Goal: Transaction & Acquisition: Obtain resource

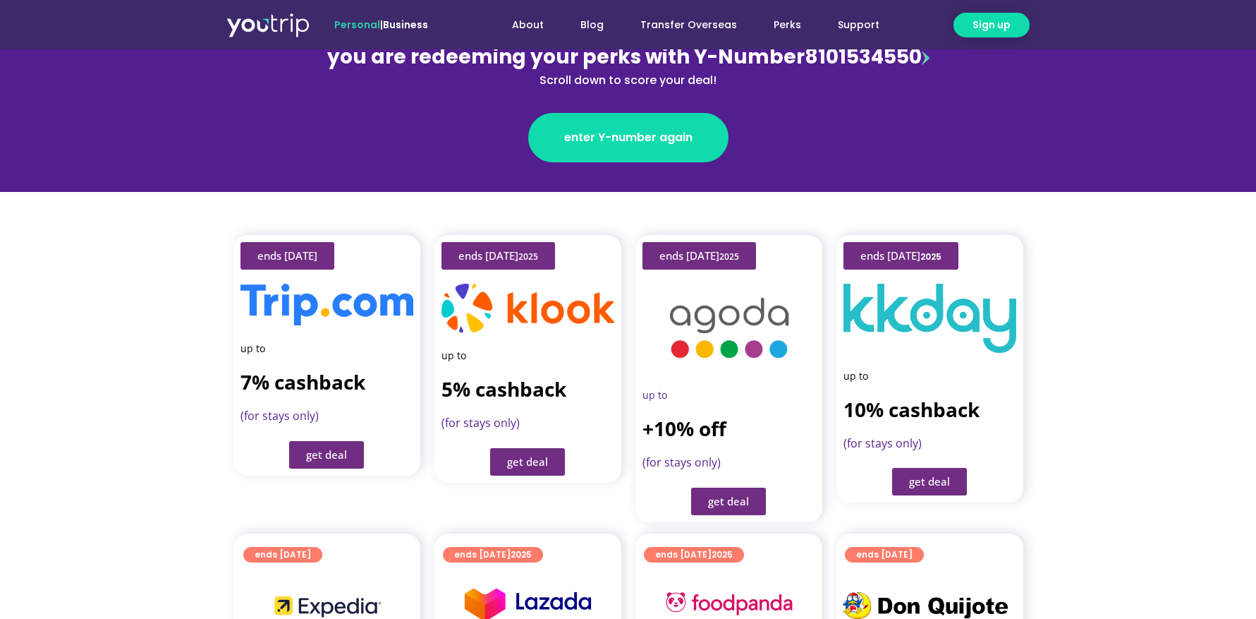
scroll to position [229, 0]
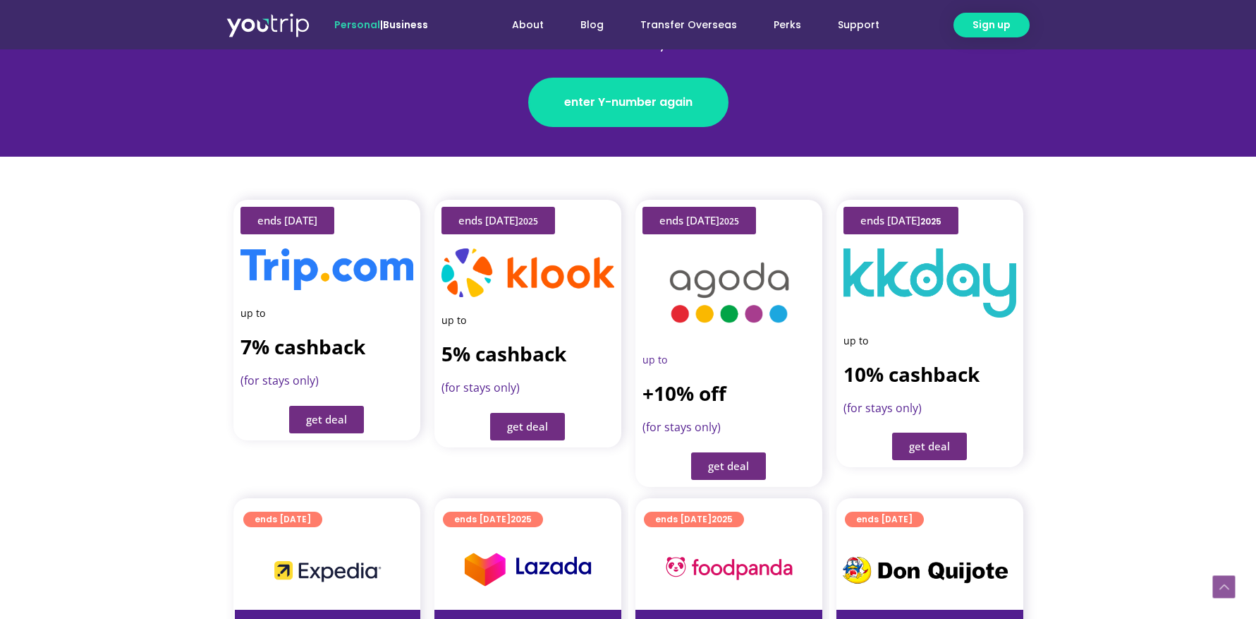
click at [343, 406] on link "get deal" at bounding box center [326, 420] width 75 height 28
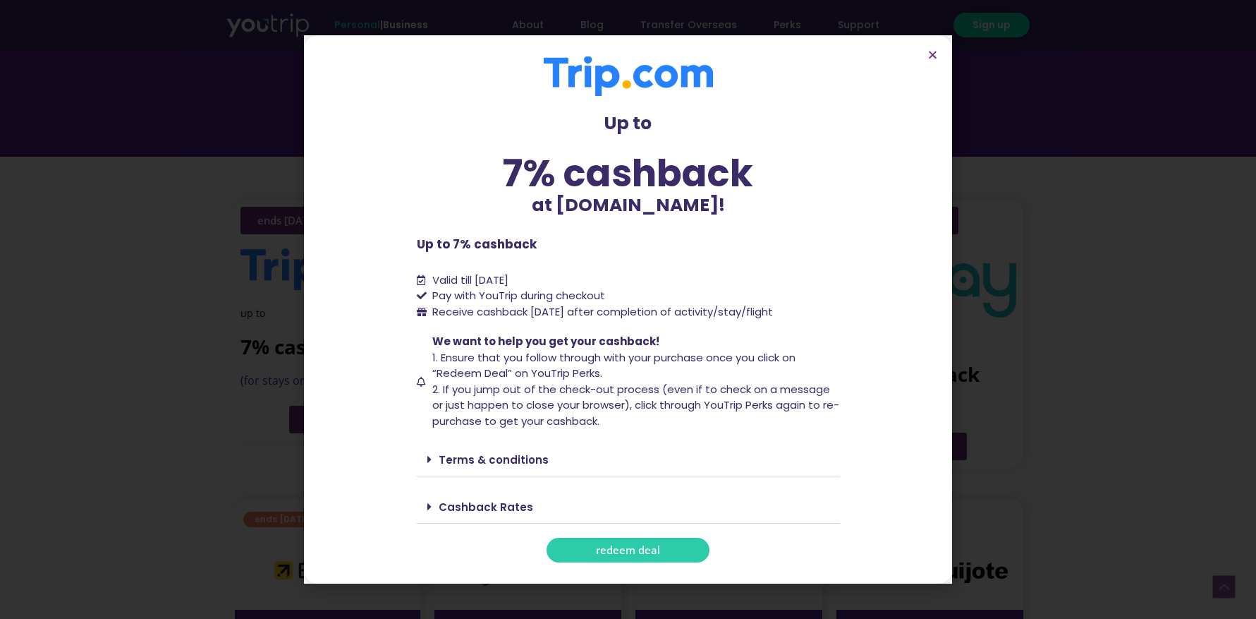
click at [677, 551] on link "redeem deal" at bounding box center [628, 550] width 163 height 25
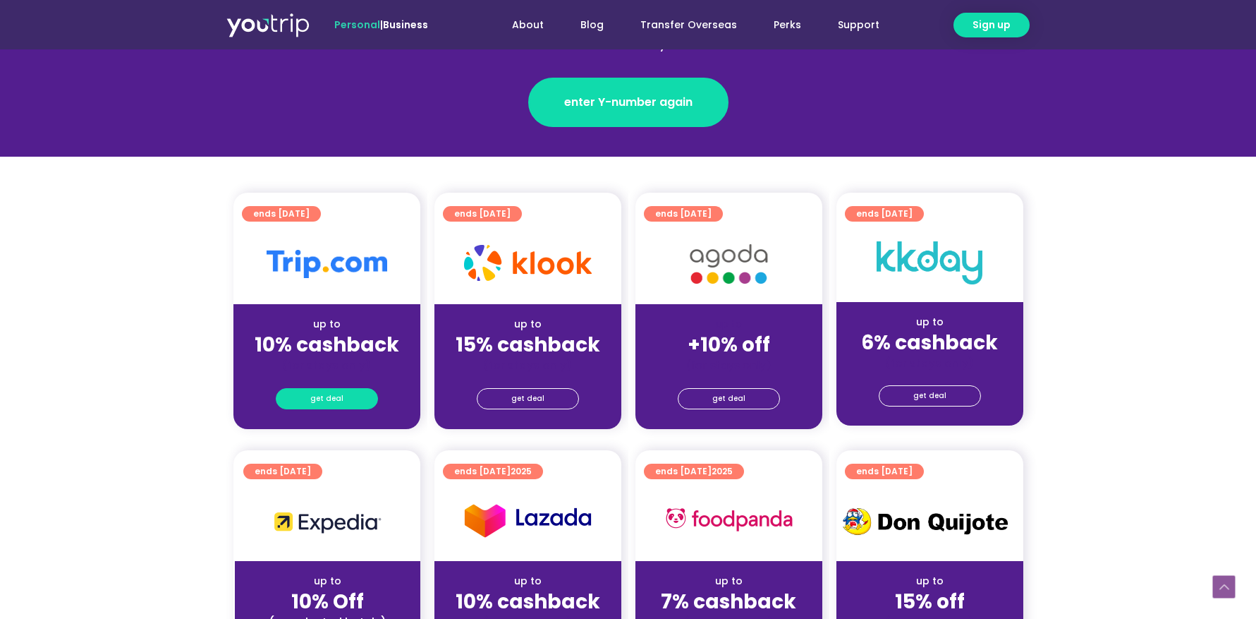
click at [291, 393] on link "get deal" at bounding box center [327, 398] width 102 height 21
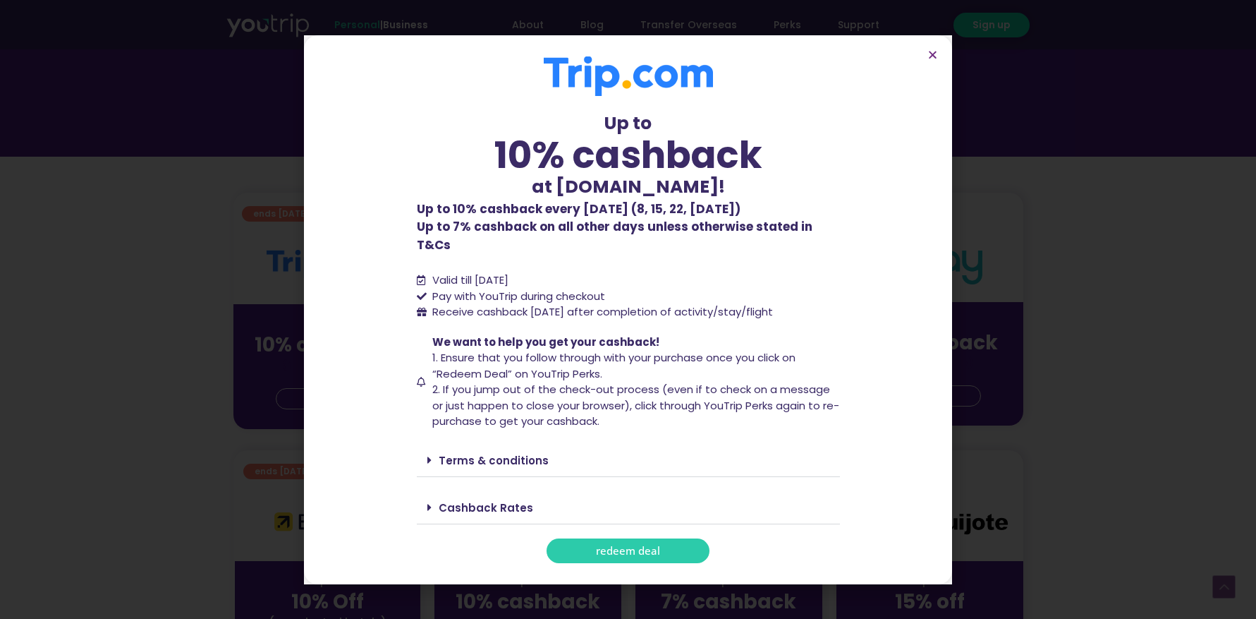
click at [633, 552] on link "redeem deal" at bounding box center [628, 550] width 163 height 25
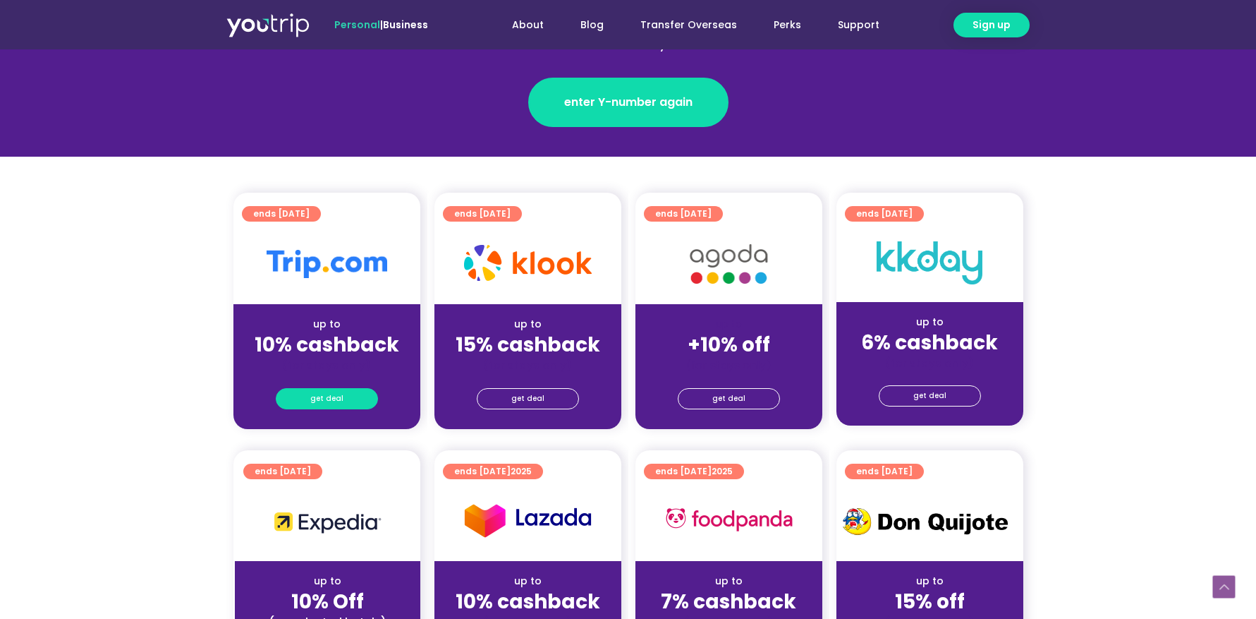
click at [339, 396] on span "get deal" at bounding box center [326, 399] width 33 height 20
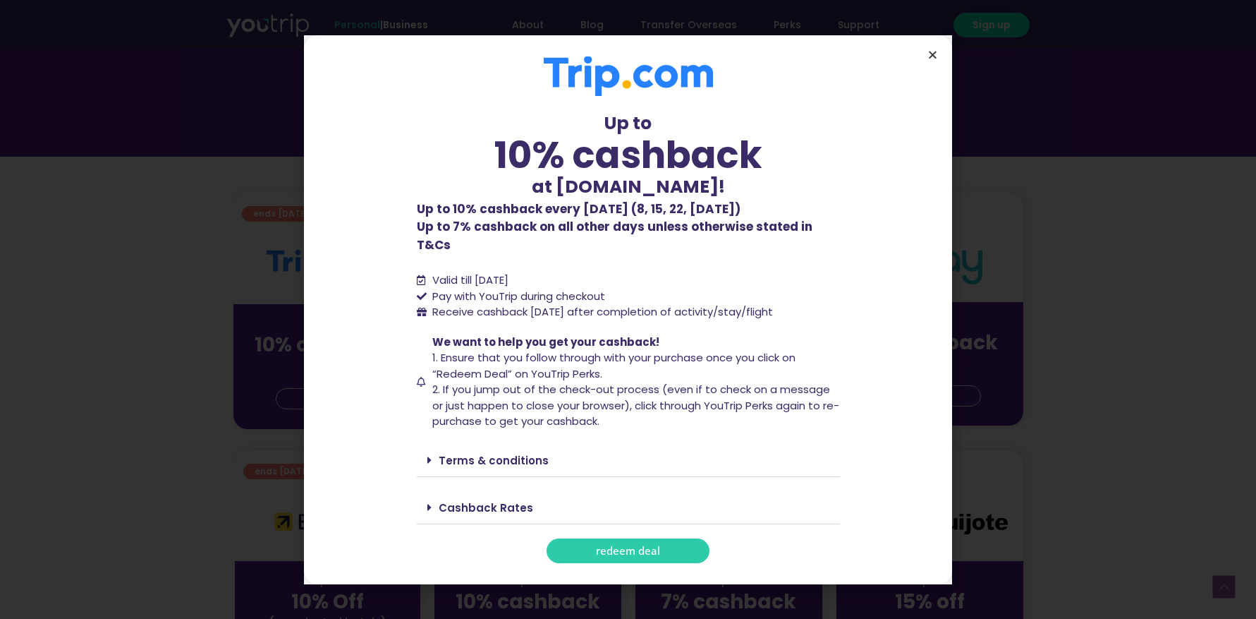
click at [936, 60] on icon "Close" at bounding box center [933, 54] width 11 height 11
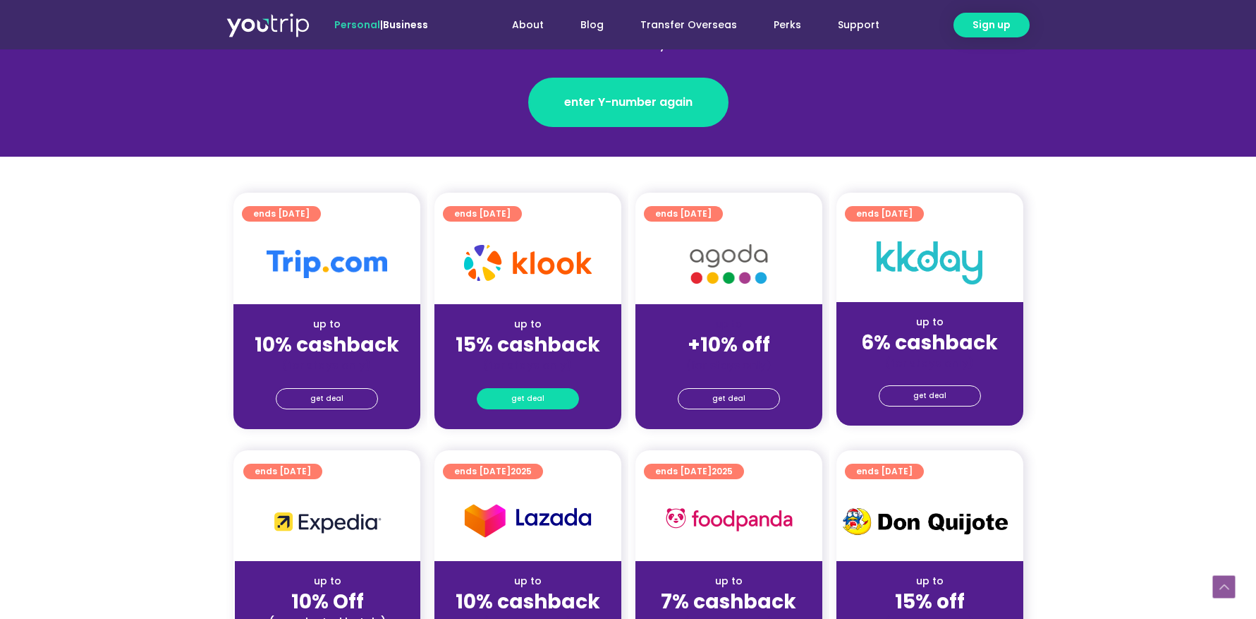
click at [530, 392] on span "get deal" at bounding box center [527, 399] width 33 height 20
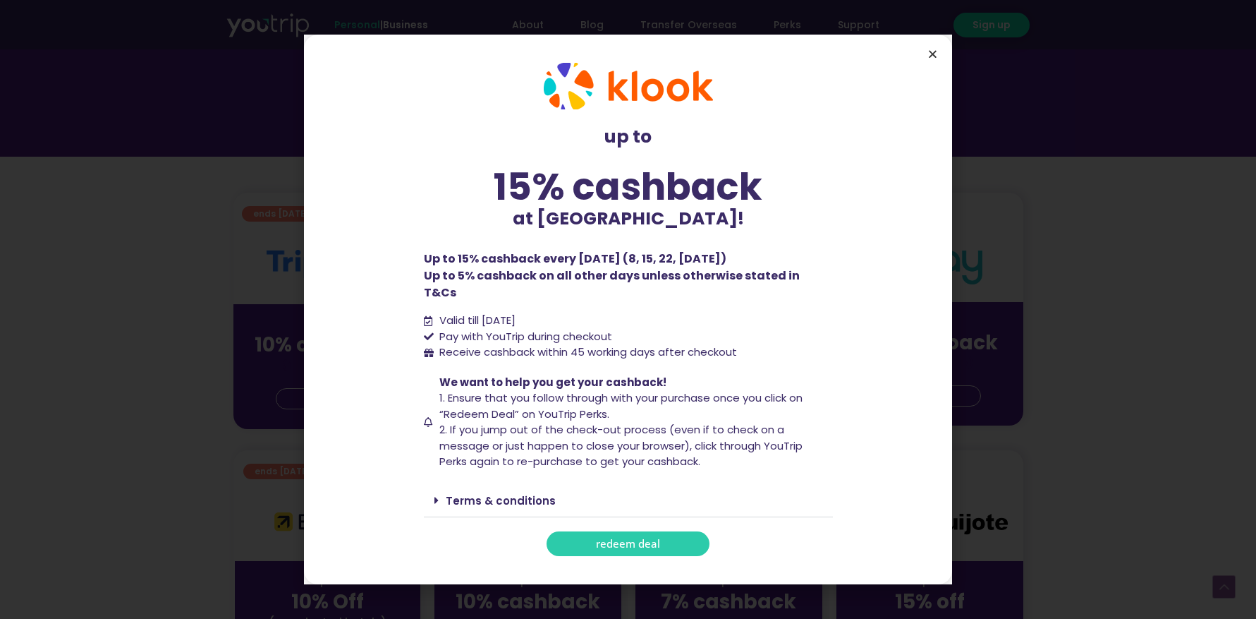
click at [933, 59] on icon "Close" at bounding box center [933, 54] width 11 height 11
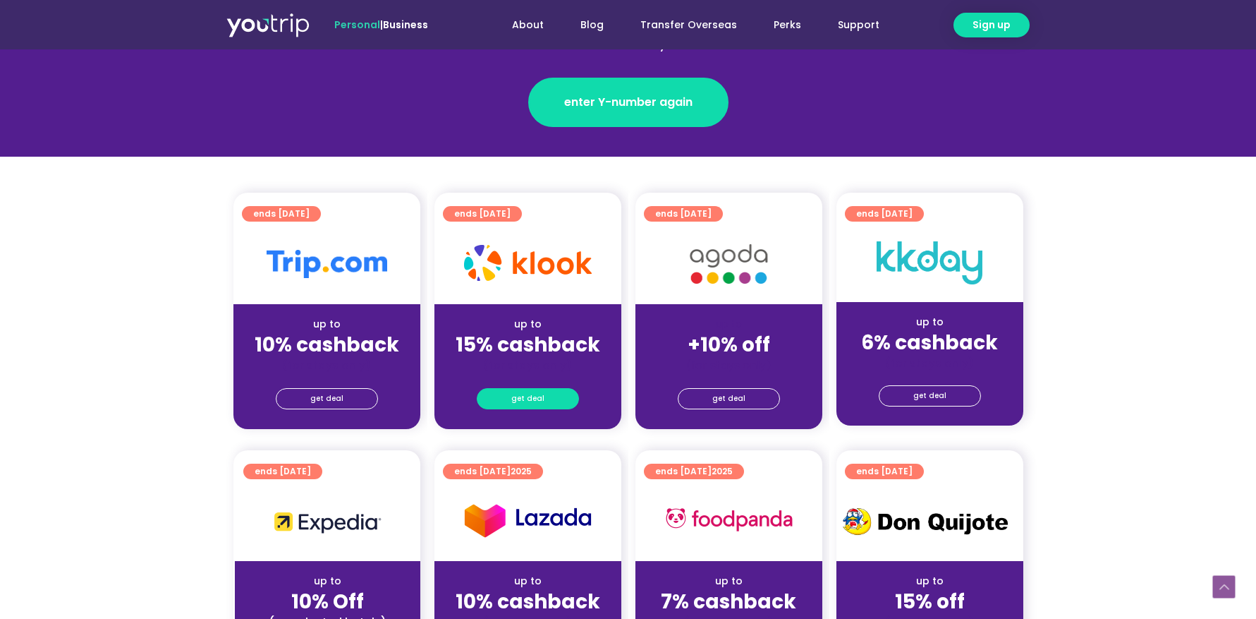
click at [547, 406] on link "get deal" at bounding box center [528, 398] width 102 height 21
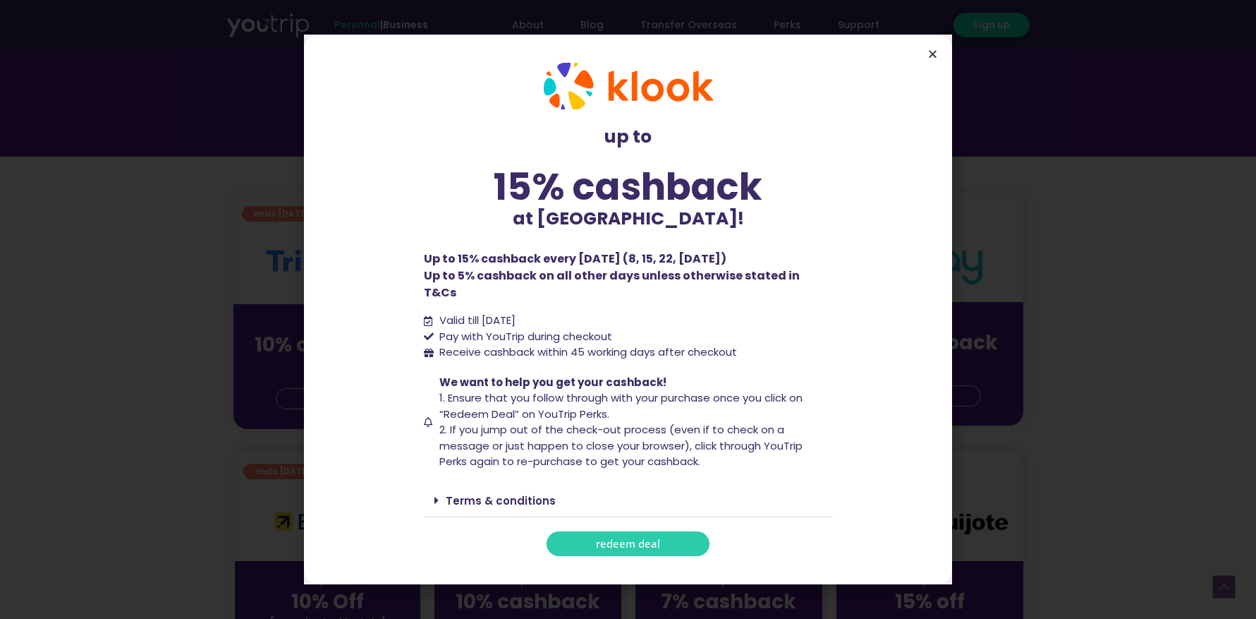
click at [934, 59] on icon "Close" at bounding box center [933, 54] width 11 height 11
